Goal: Navigation & Orientation: Understand site structure

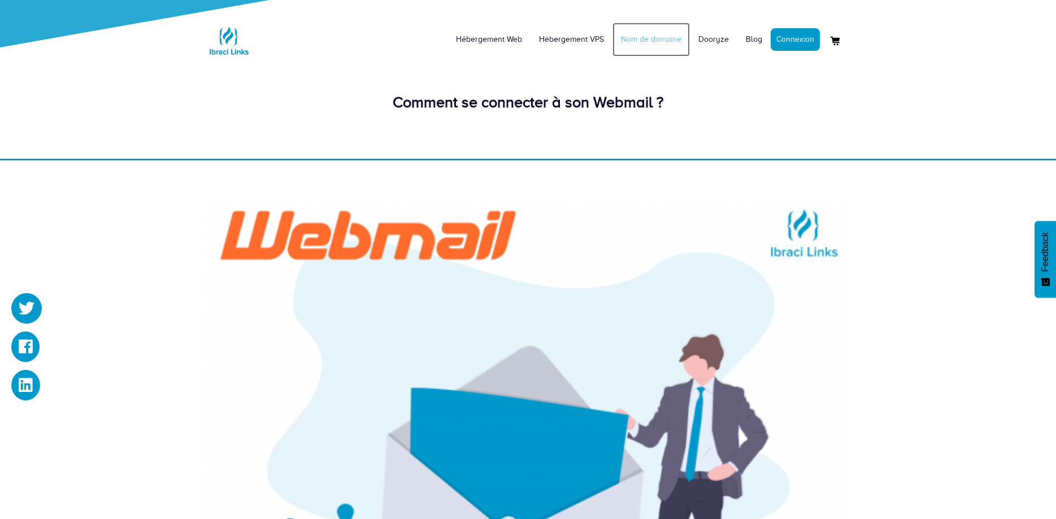
click at [647, 42] on link "Nom de domaine" at bounding box center [650, 40] width 77 height 34
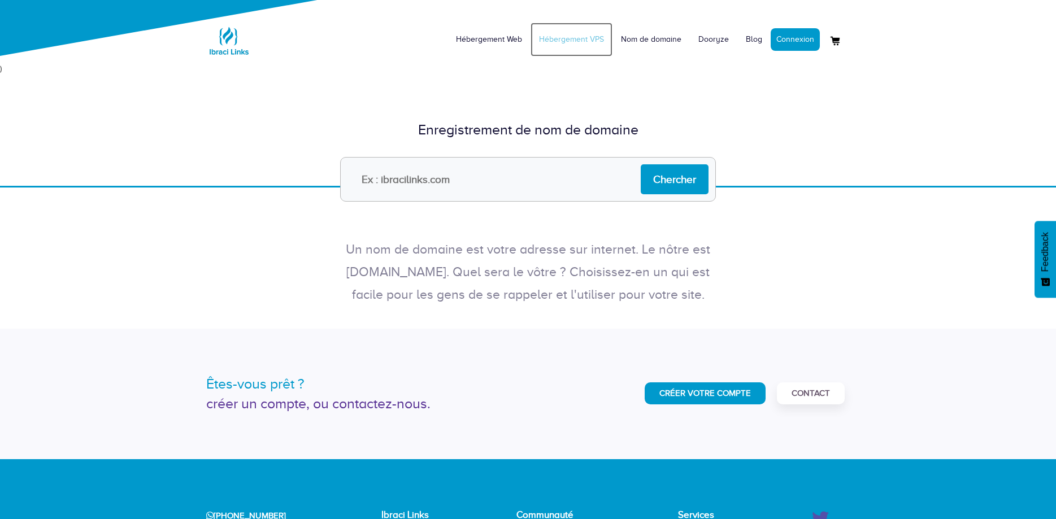
click at [549, 38] on link "Hébergement VPS" at bounding box center [571, 40] width 82 height 34
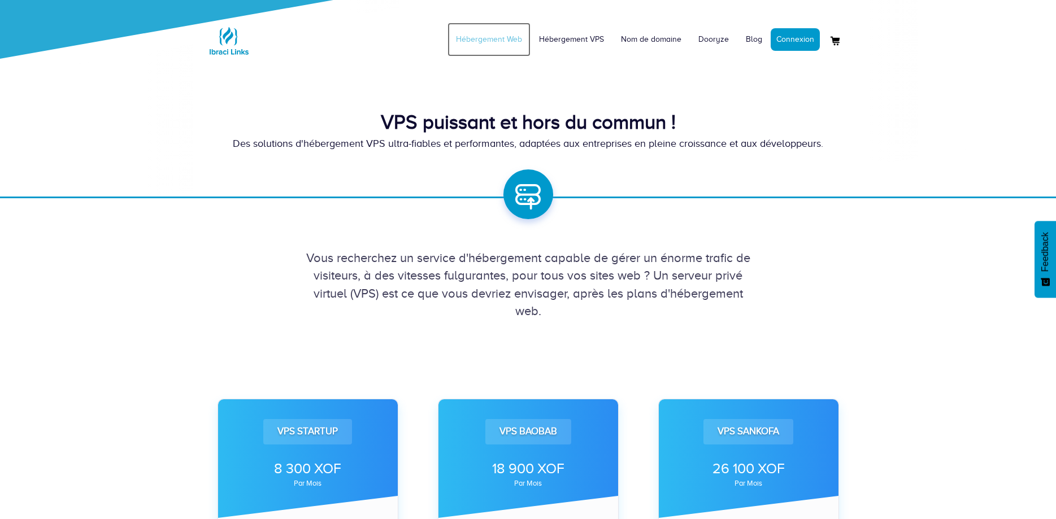
click at [494, 42] on link "Hébergement Web" at bounding box center [488, 40] width 83 height 34
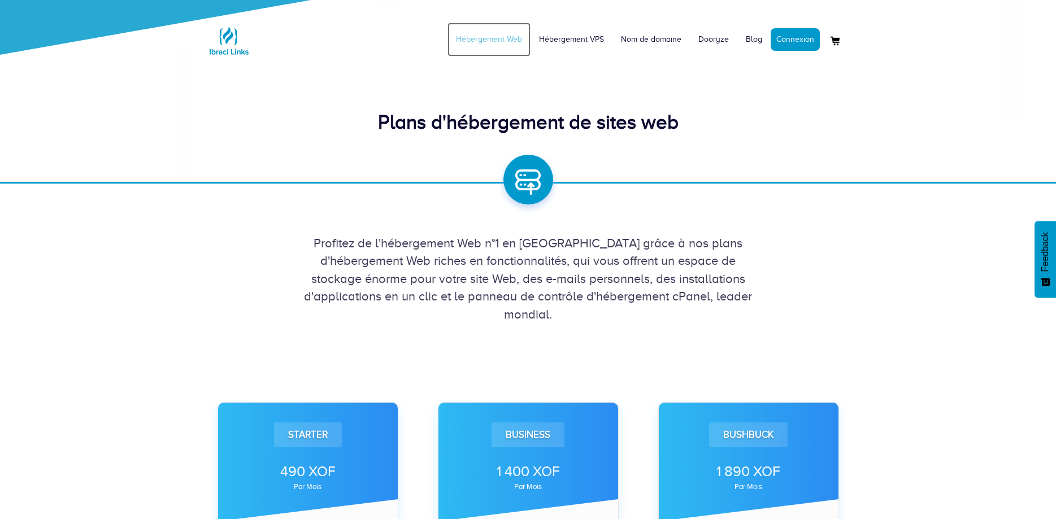
click at [519, 40] on link "Hébergement Web" at bounding box center [488, 40] width 83 height 34
click at [574, 37] on link "Hébergement VPS" at bounding box center [571, 40] width 82 height 34
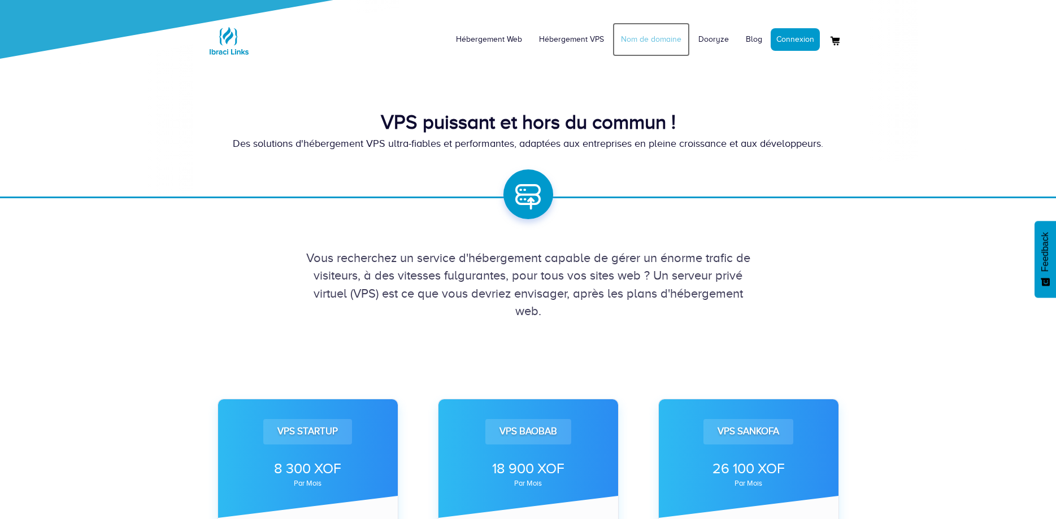
click at [676, 40] on link "Nom de domaine" at bounding box center [650, 40] width 77 height 34
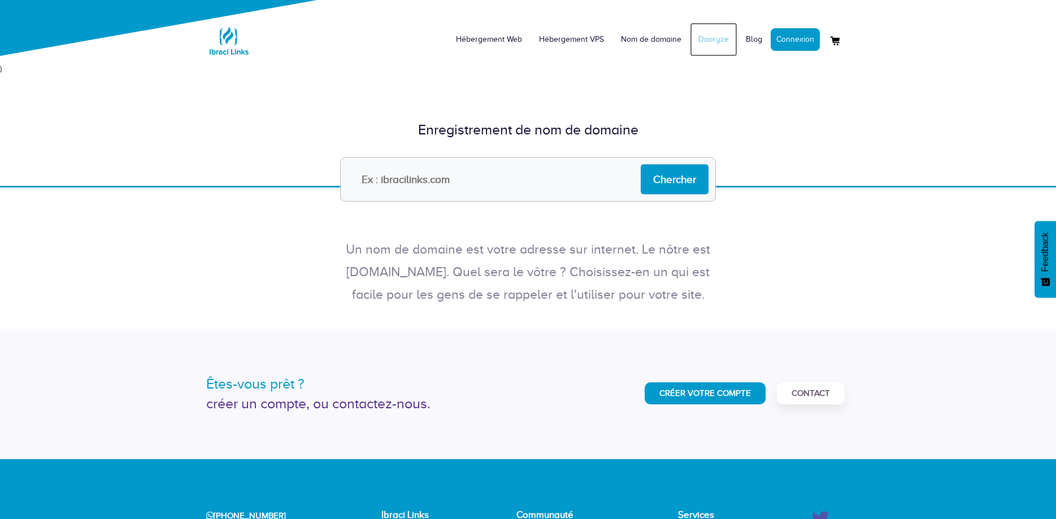
click at [709, 44] on link "Dooryze" at bounding box center [713, 40] width 47 height 34
